Goal: Navigation & Orientation: Find specific page/section

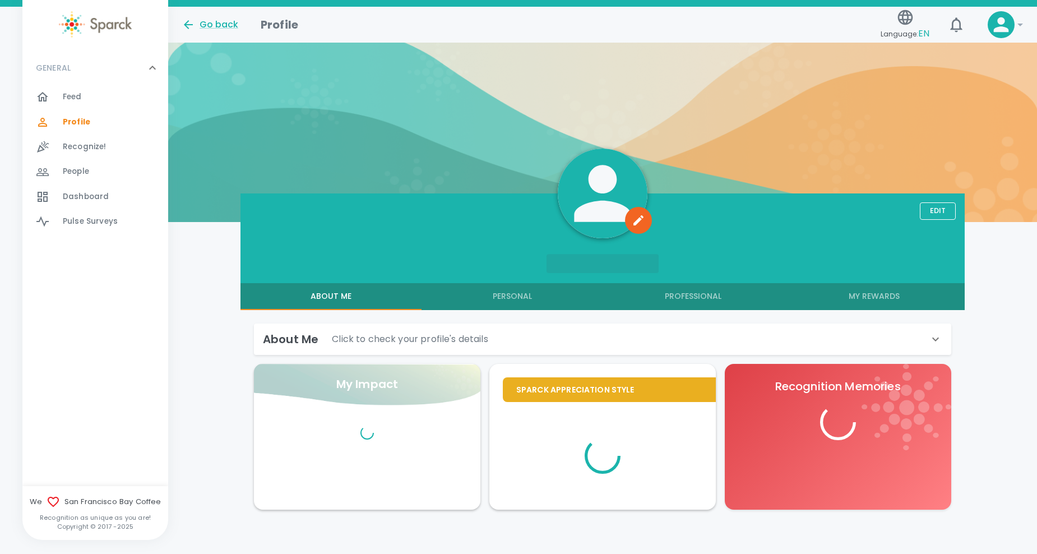
click at [85, 89] on div "Feed 0" at bounding box center [95, 97] width 146 height 25
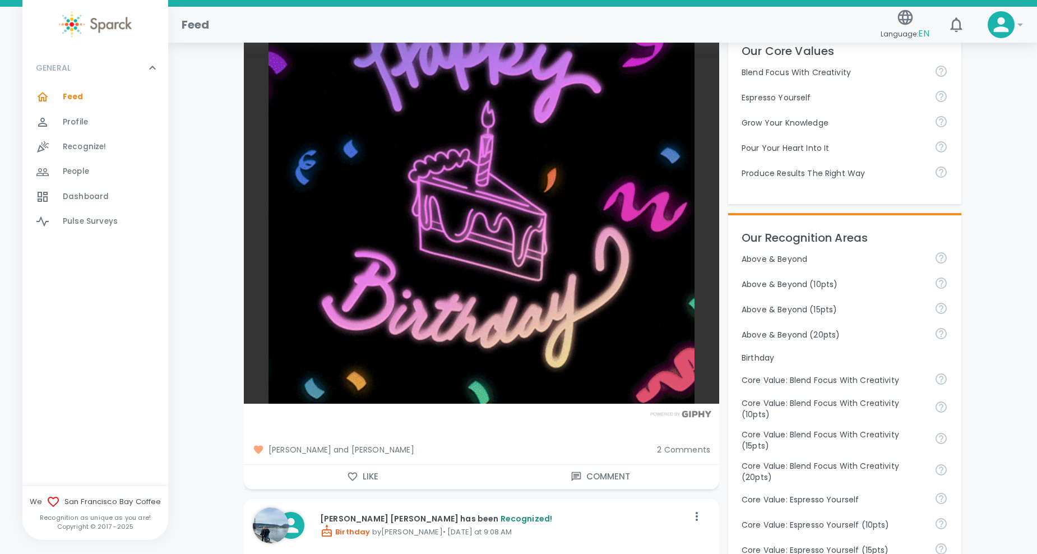
scroll to position [336, 0]
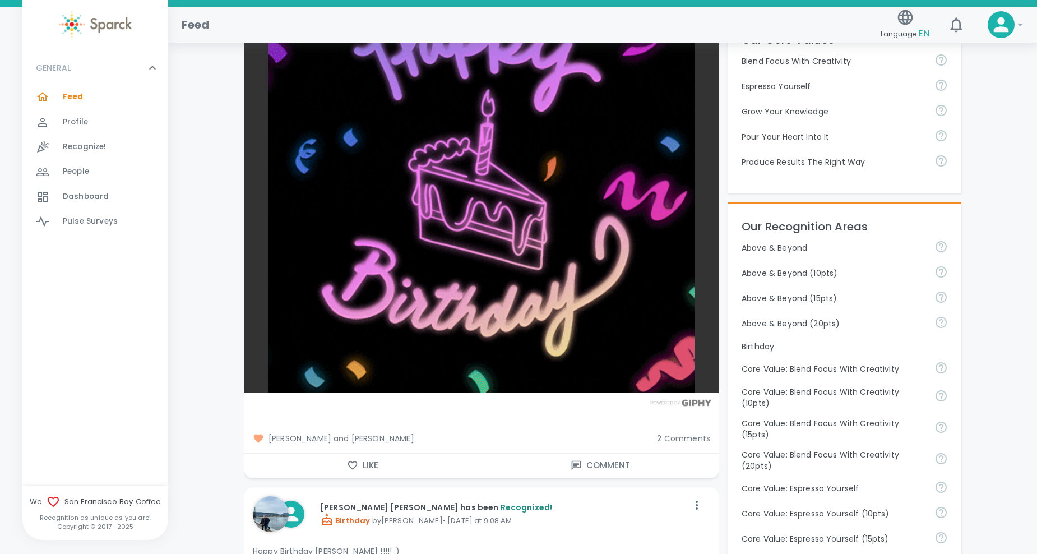
click at [350, 460] on icon "button" at bounding box center [352, 465] width 11 height 11
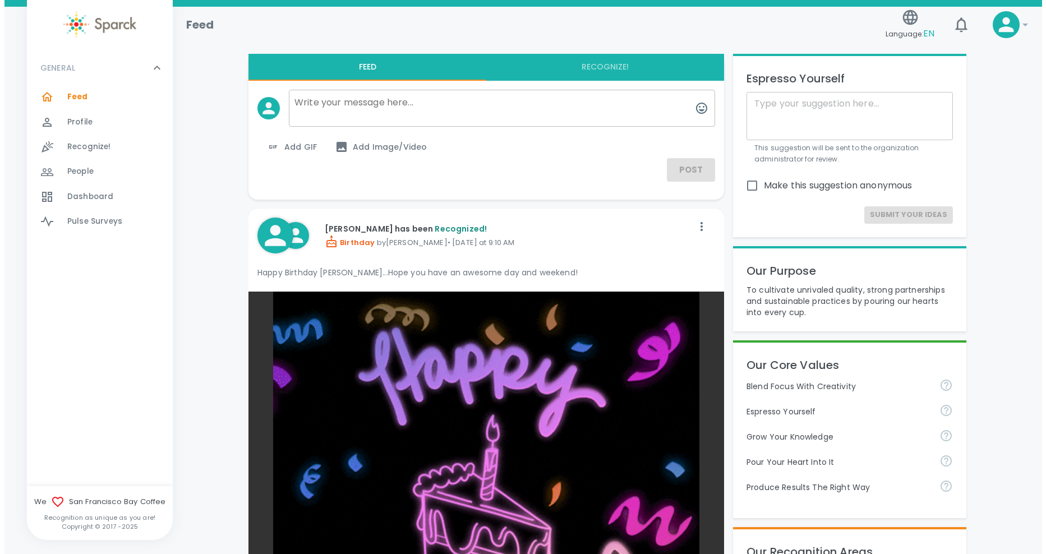
scroll to position [0, 0]
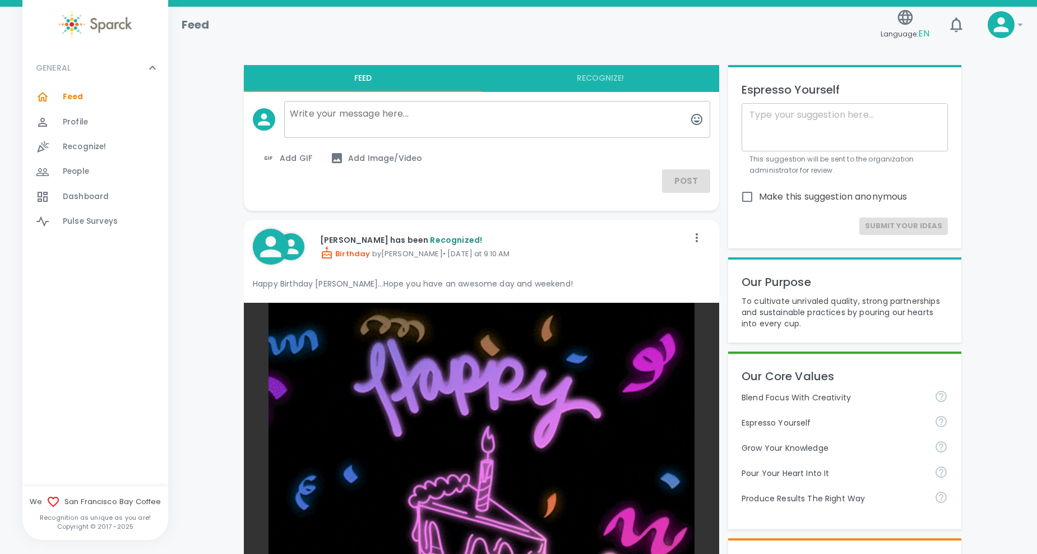
click at [82, 193] on span "Dashboard" at bounding box center [86, 196] width 46 height 11
